Goal: Use online tool/utility: Utilize a website feature to perform a specific function

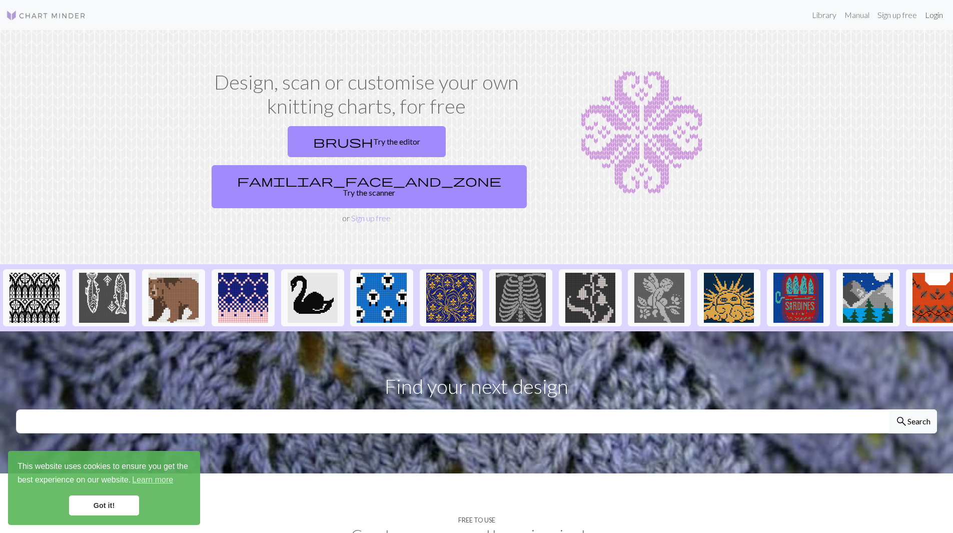
click at [935, 18] on link "Login" at bounding box center [934, 15] width 26 height 20
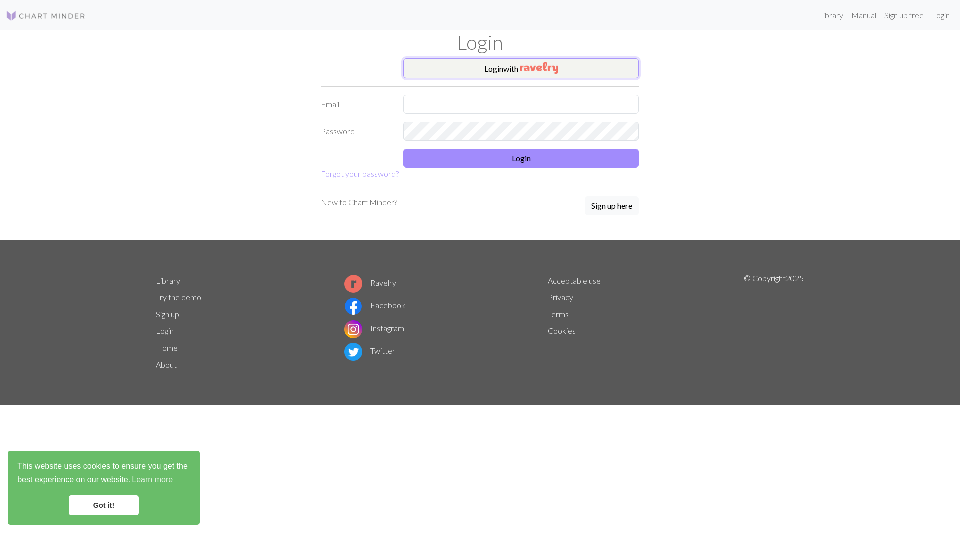
click at [615, 63] on button "Login with" at bounding box center [522, 68] width 236 height 20
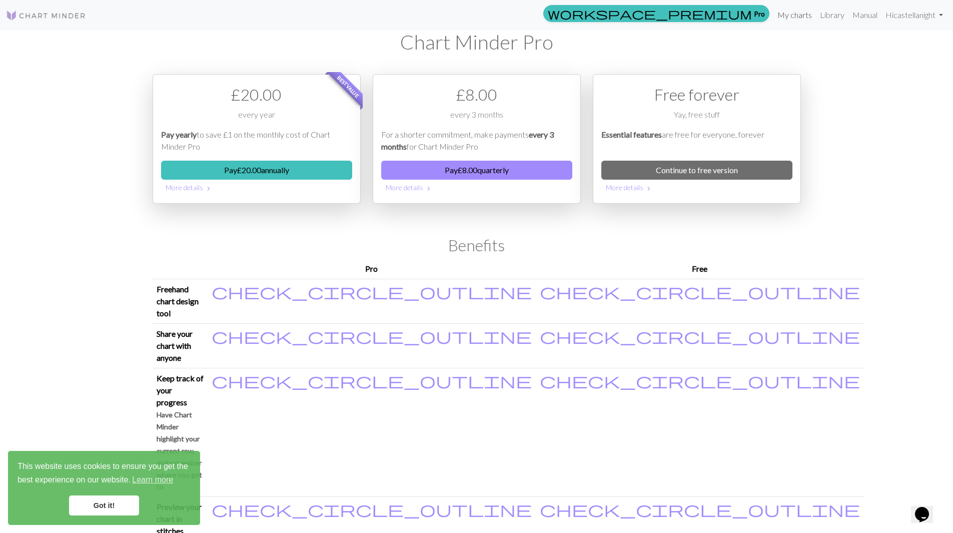
click at [786, 18] on link "My charts" at bounding box center [794, 15] width 43 height 20
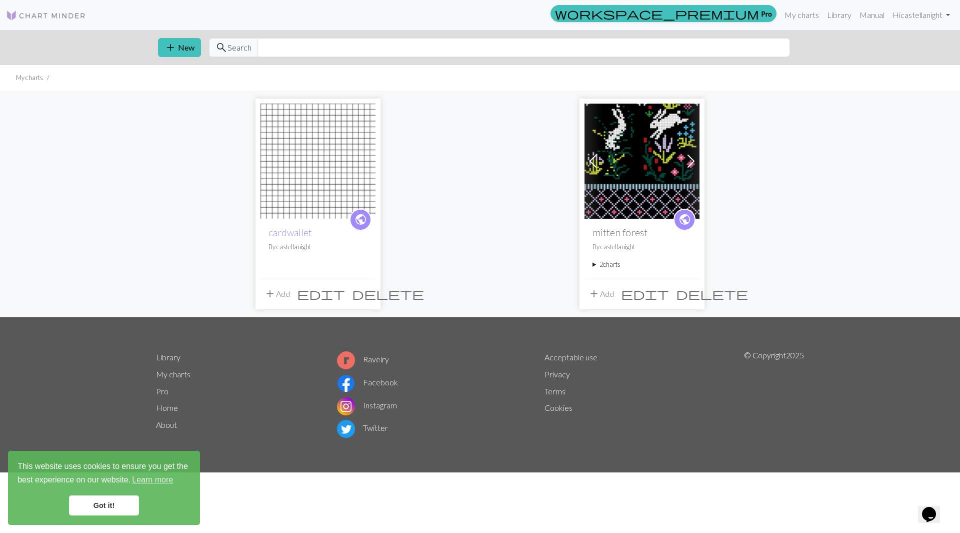
click at [292, 162] on img at bounding box center [318, 161] width 115 height 115
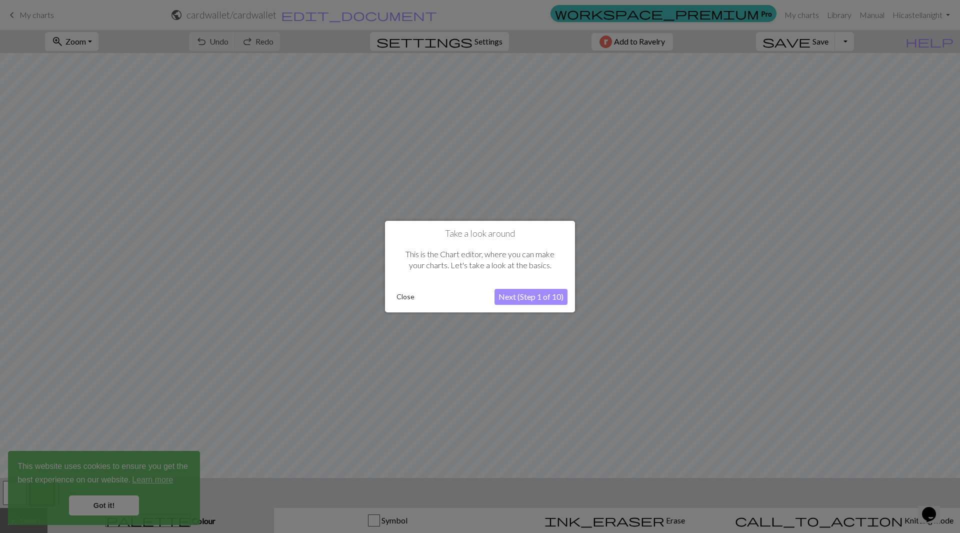
click at [529, 296] on button "Next (Step 1 of 10)" at bounding box center [531, 297] width 73 height 16
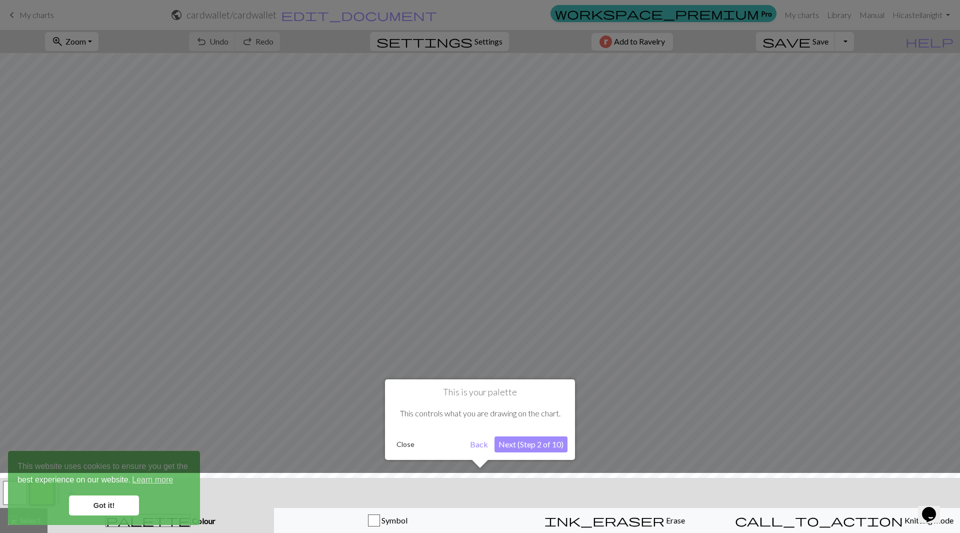
click at [507, 448] on button "Next (Step 2 of 10)" at bounding box center [531, 444] width 73 height 16
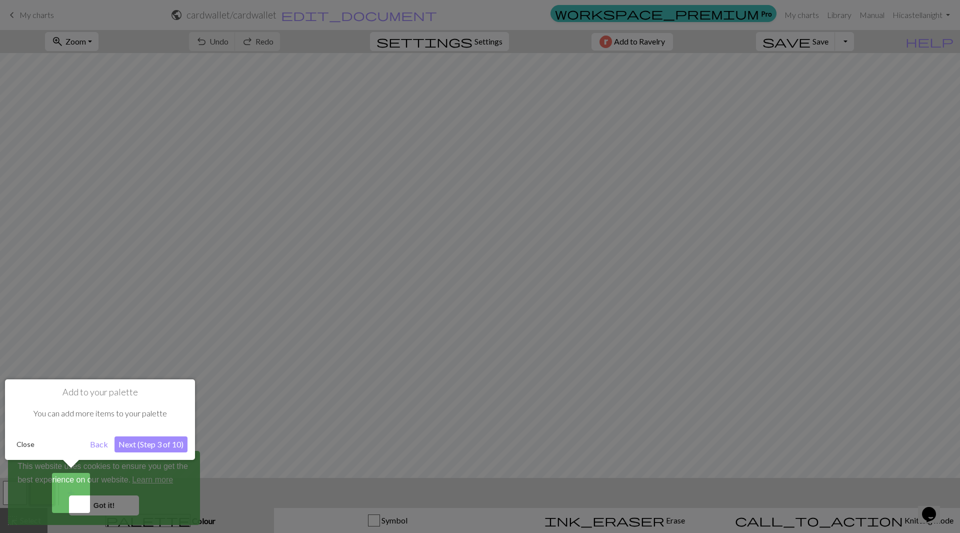
click at [184, 445] on button "Next (Step 3 of 10)" at bounding box center [151, 444] width 73 height 16
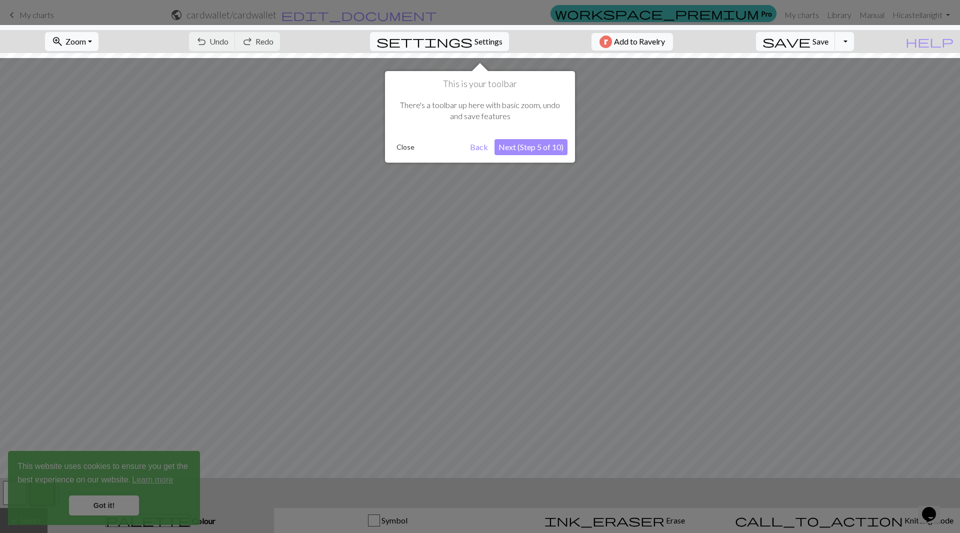
click at [519, 145] on button "Next (Step 5 of 10)" at bounding box center [531, 147] width 73 height 16
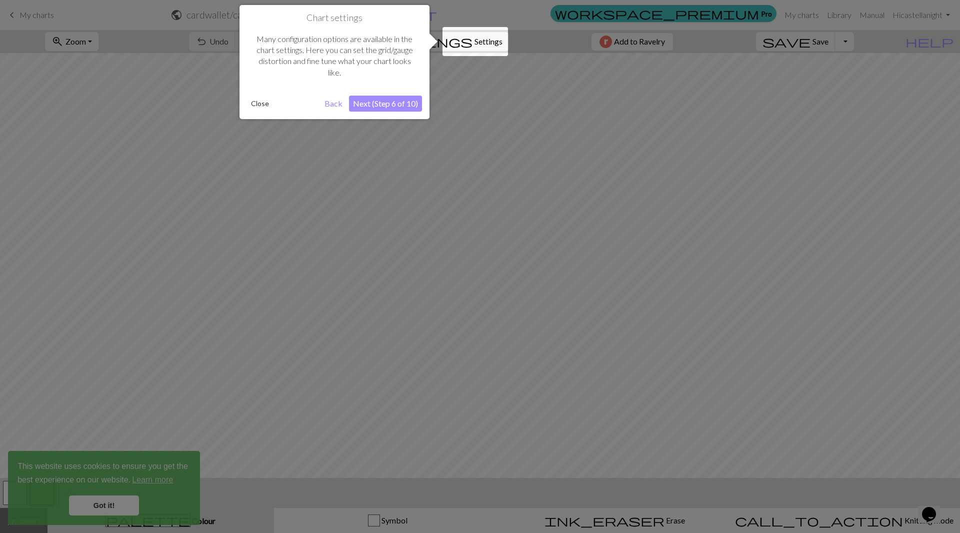
click at [259, 110] on button "Close" at bounding box center [260, 103] width 26 height 15
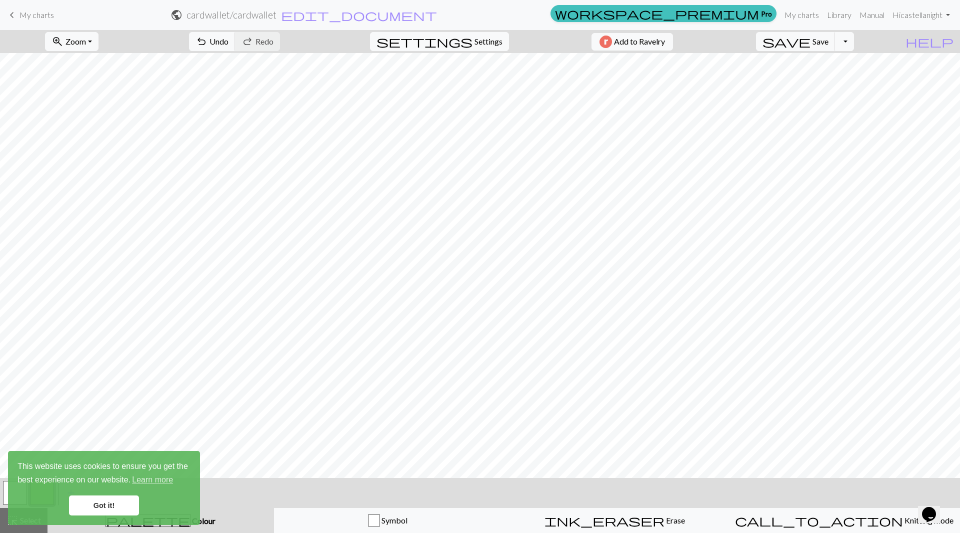
click at [118, 499] on link "Got it!" at bounding box center [104, 505] width 70 height 20
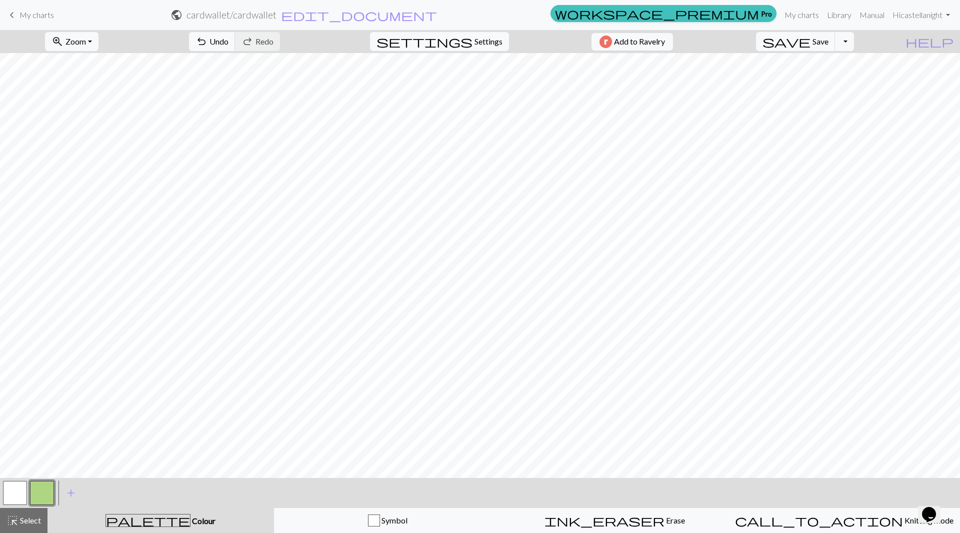
click at [12, 494] on button "button" at bounding box center [15, 493] width 24 height 24
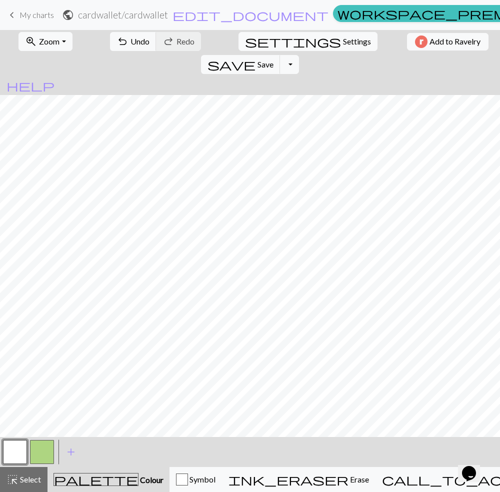
click at [42, 452] on button "button" at bounding box center [42, 452] width 24 height 24
click at [18, 449] on button "button" at bounding box center [15, 452] width 24 height 24
click at [50, 454] on button "button" at bounding box center [42, 452] width 24 height 24
click at [12, 455] on button "button" at bounding box center [15, 452] width 24 height 24
click at [16, 447] on button "button" at bounding box center [15, 452] width 24 height 24
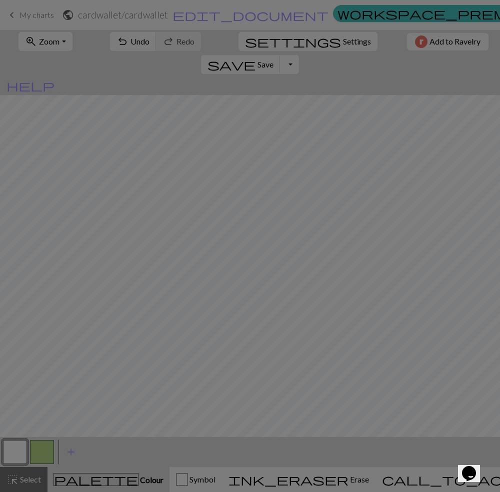
click at [41, 451] on div "Edit colour Name MC Use advanced picker workspace_premium Become a Pro user to …" at bounding box center [250, 246] width 500 height 492
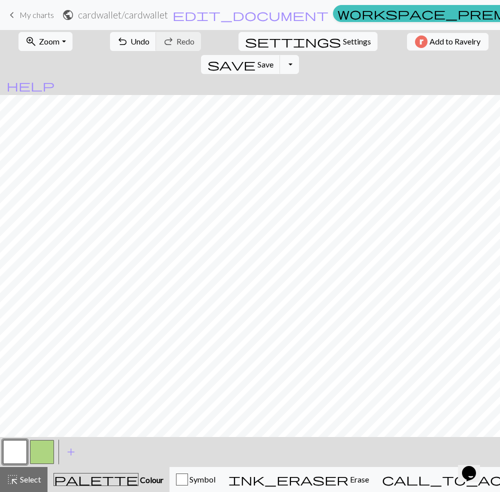
click at [46, 447] on button "button" at bounding box center [42, 452] width 24 height 24
click at [23, 450] on button "button" at bounding box center [15, 452] width 24 height 24
click at [39, 455] on button "button" at bounding box center [42, 452] width 24 height 24
